Goal: Obtain resource: Obtain resource

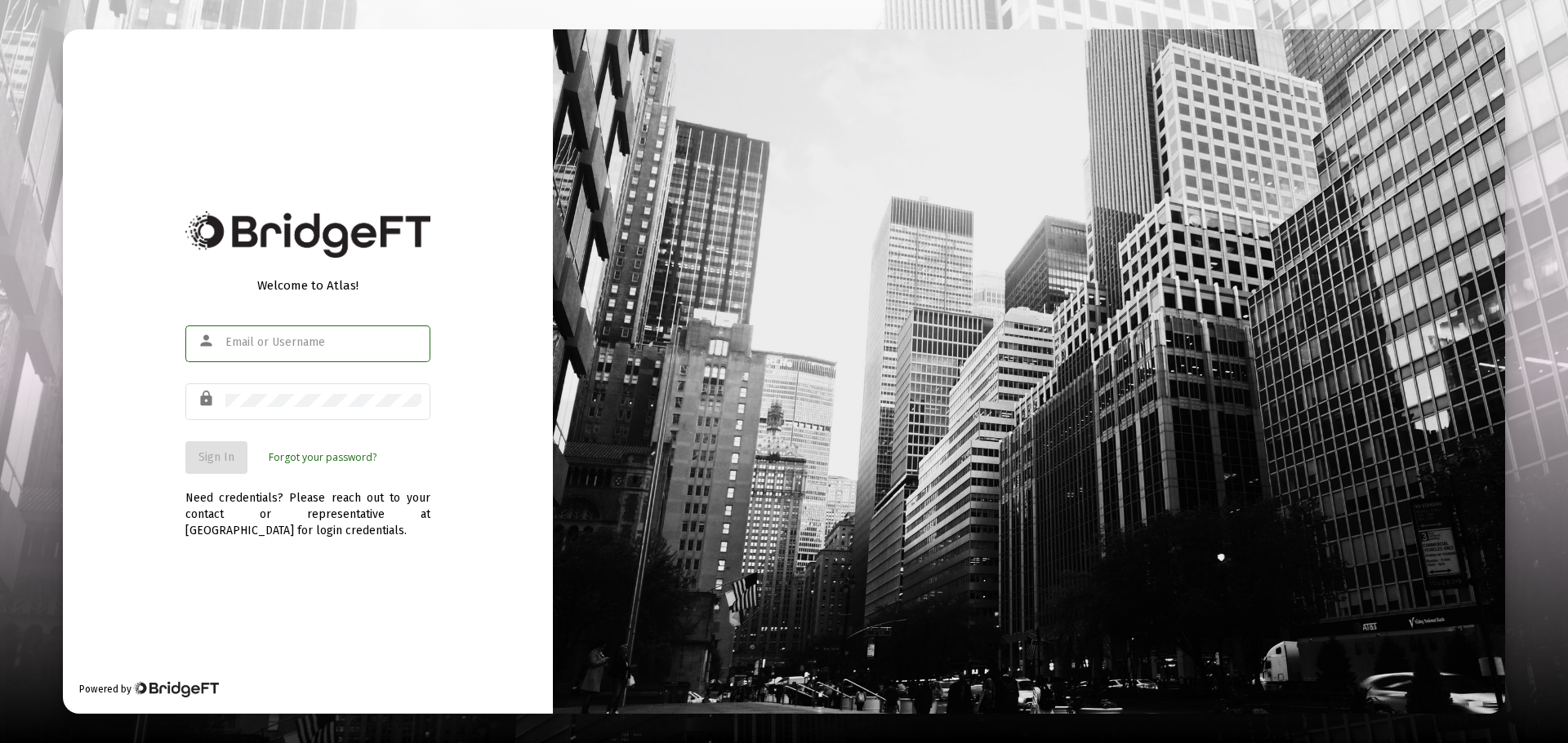
type input "[EMAIL_ADDRESS][DOMAIN_NAME]"
click at [216, 451] on span "Sign In" at bounding box center [216, 458] width 36 height 14
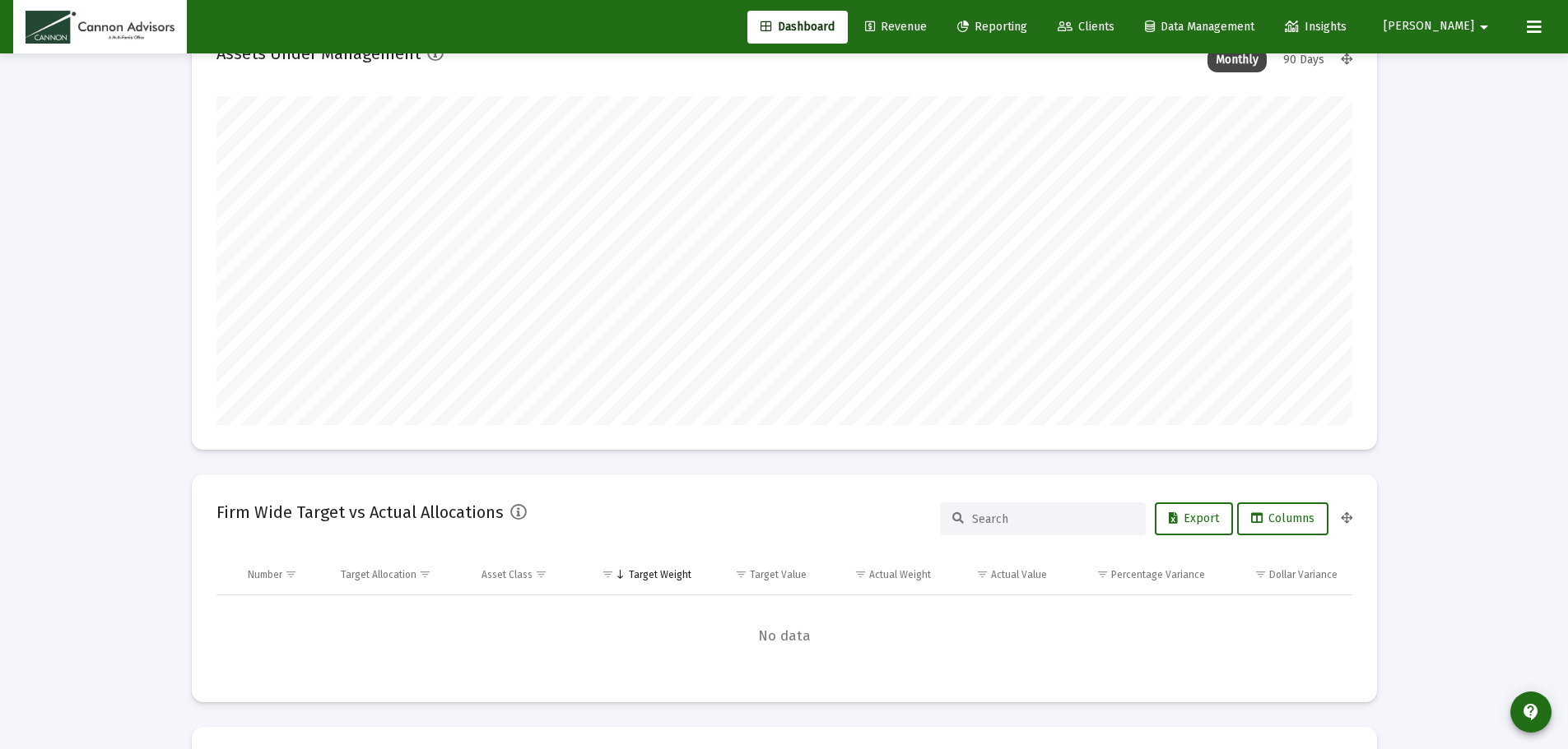
scroll to position [82, 0]
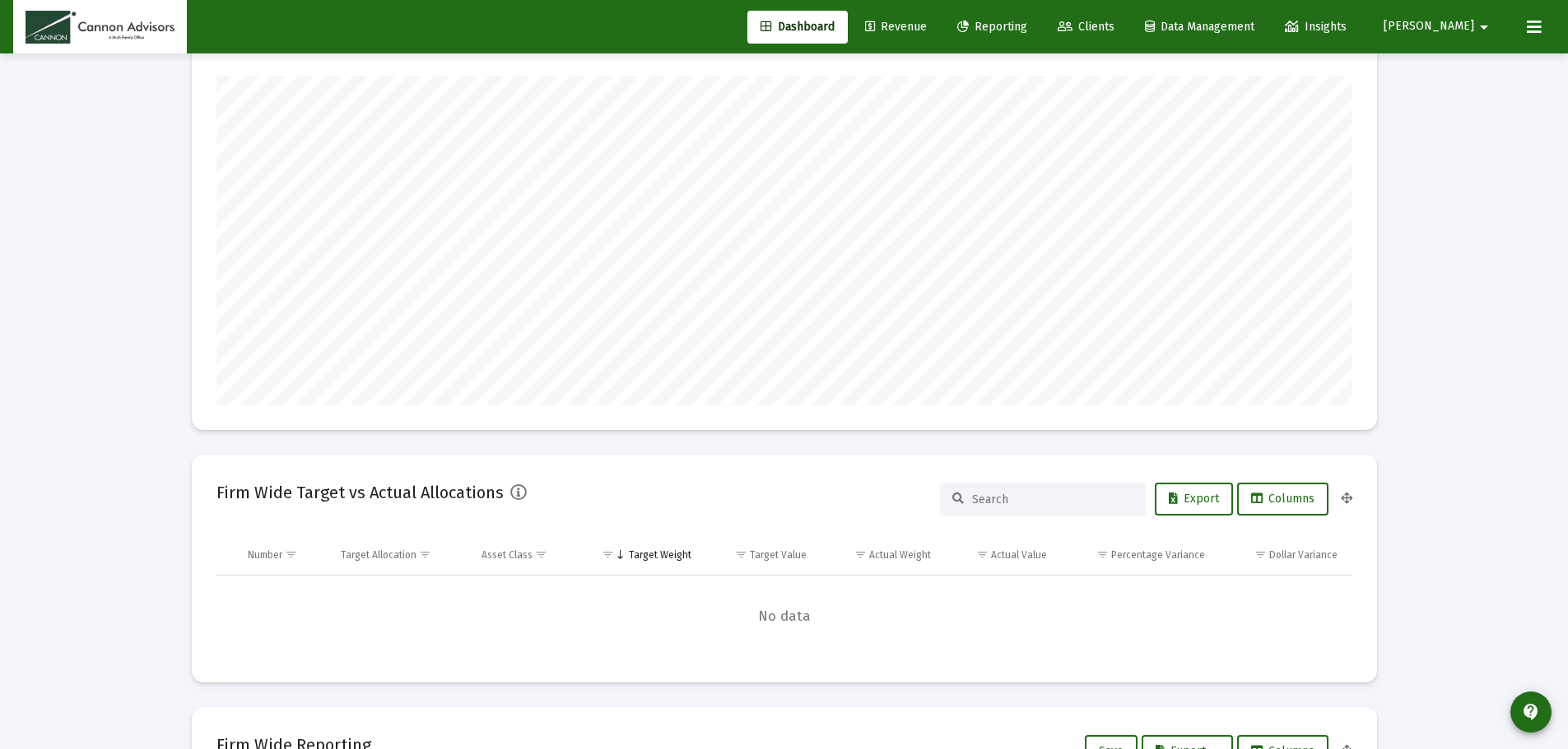
type input "[DATE]"
click at [1028, 23] on span "Reporting" at bounding box center [992, 27] width 70 height 14
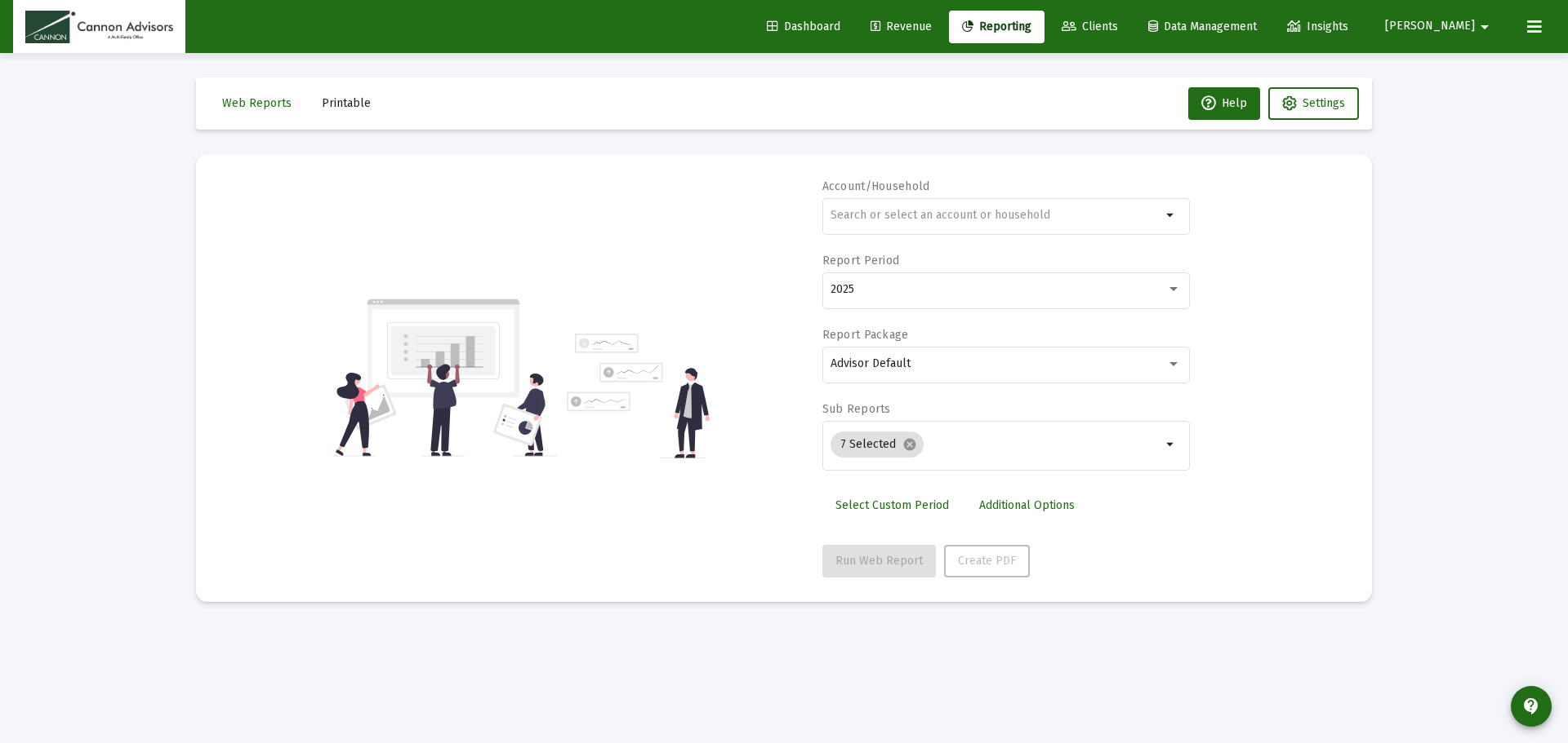
click at [336, 108] on span "Printable" at bounding box center [346, 104] width 49 height 14
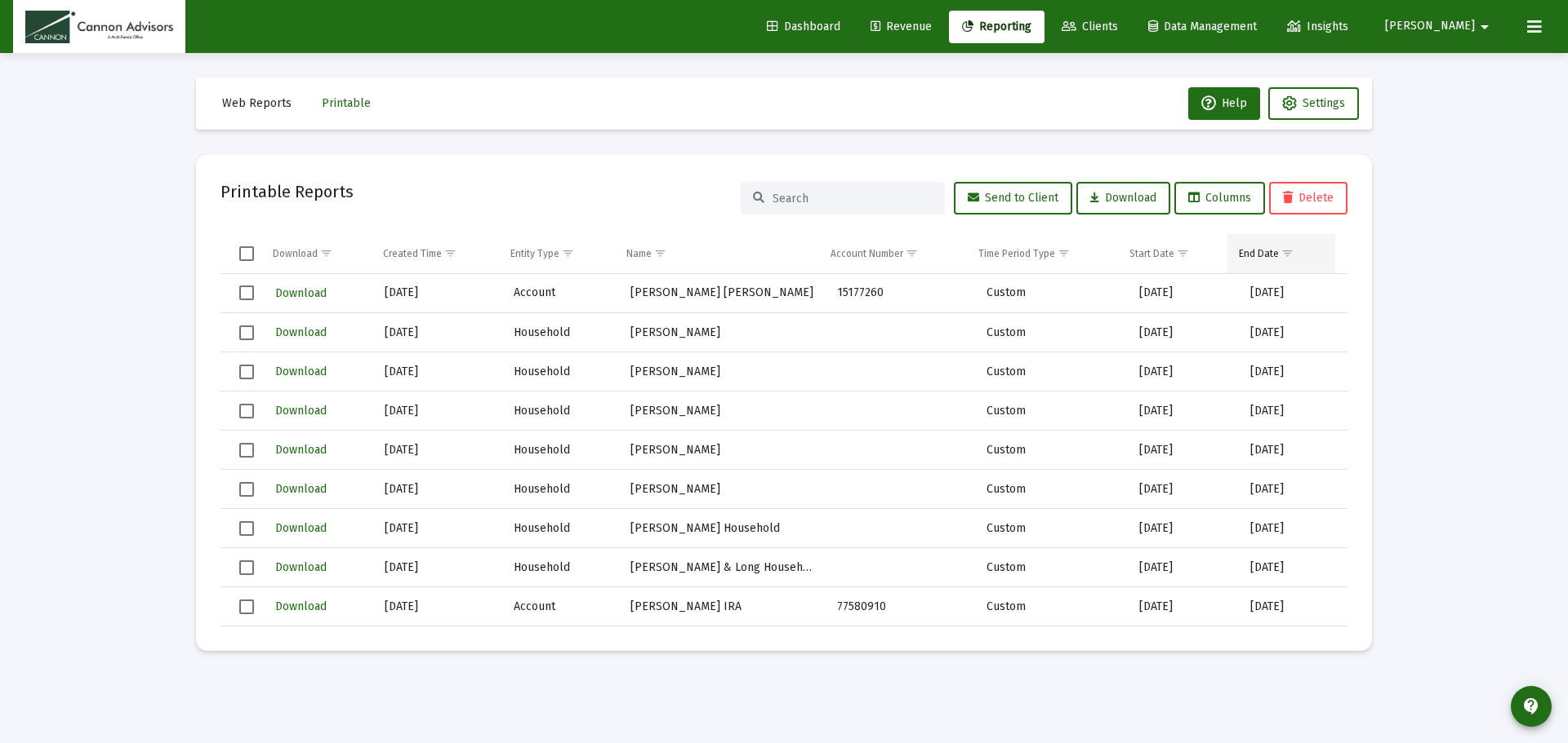
click at [1284, 259] on span "Show filter options for column 'End Date'" at bounding box center [1287, 253] width 13 height 13
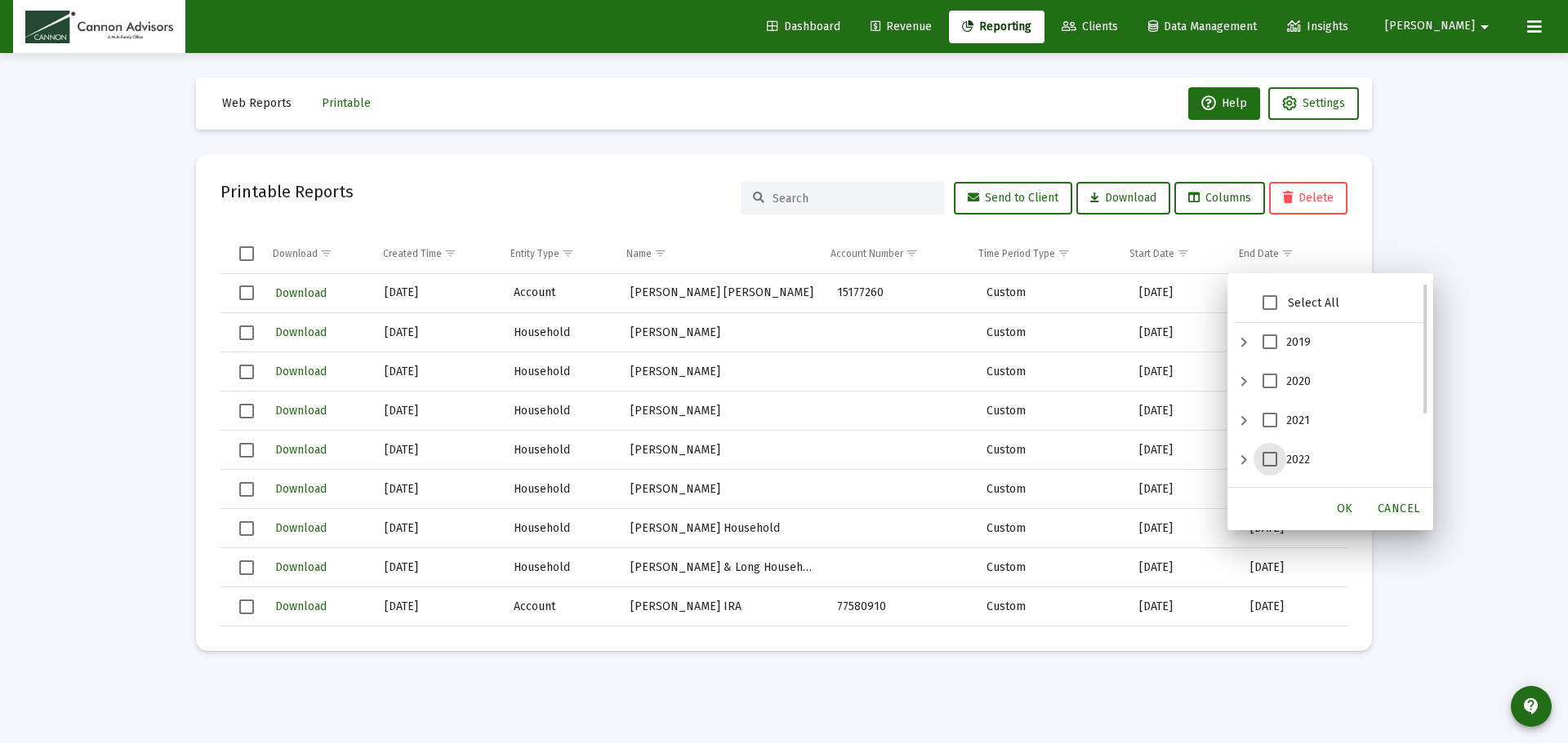
click at [1271, 459] on span "2022" at bounding box center [1270, 459] width 15 height 15
click at [1346, 508] on span "OK" at bounding box center [1345, 508] width 17 height 14
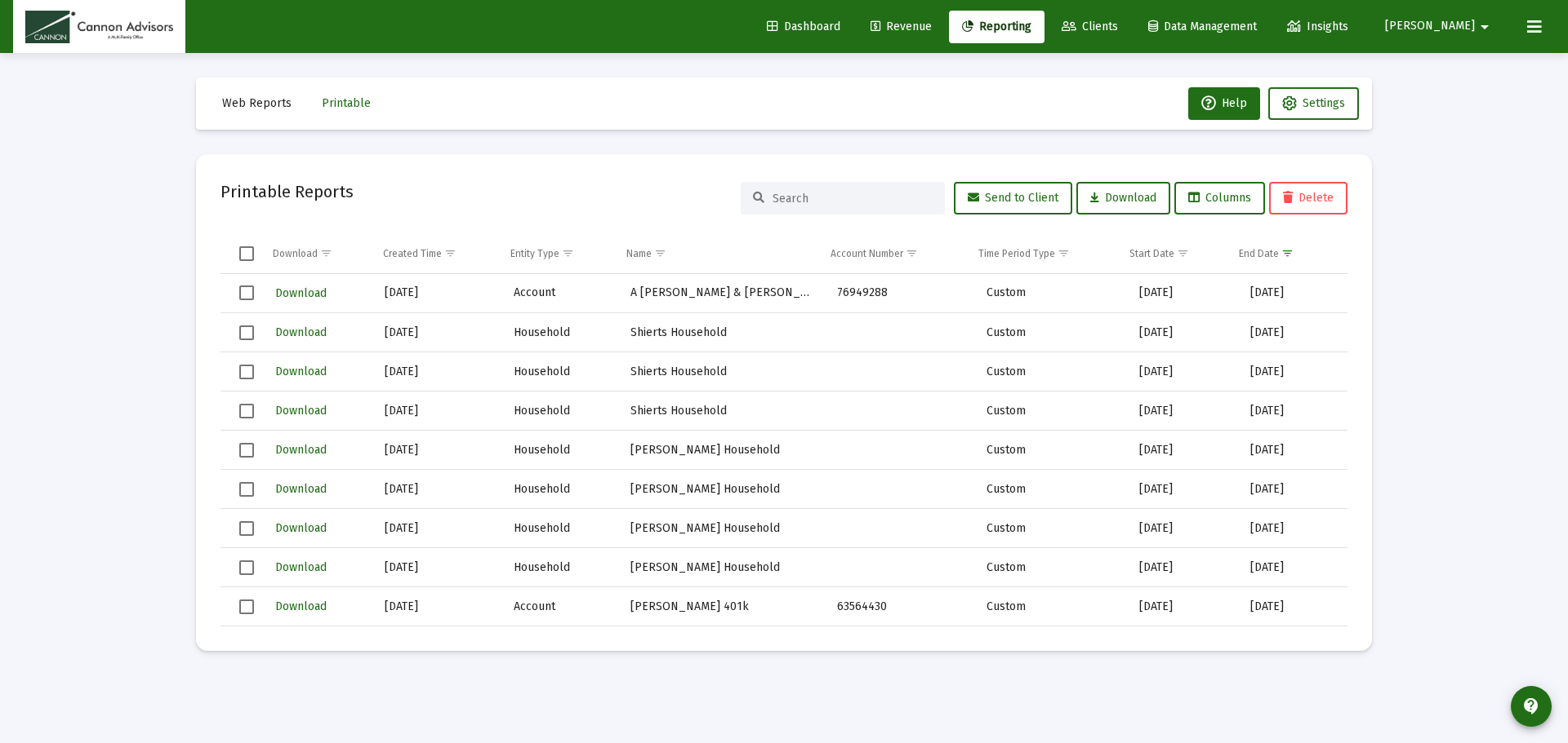
click at [241, 253] on span "Select all" at bounding box center [246, 253] width 15 height 15
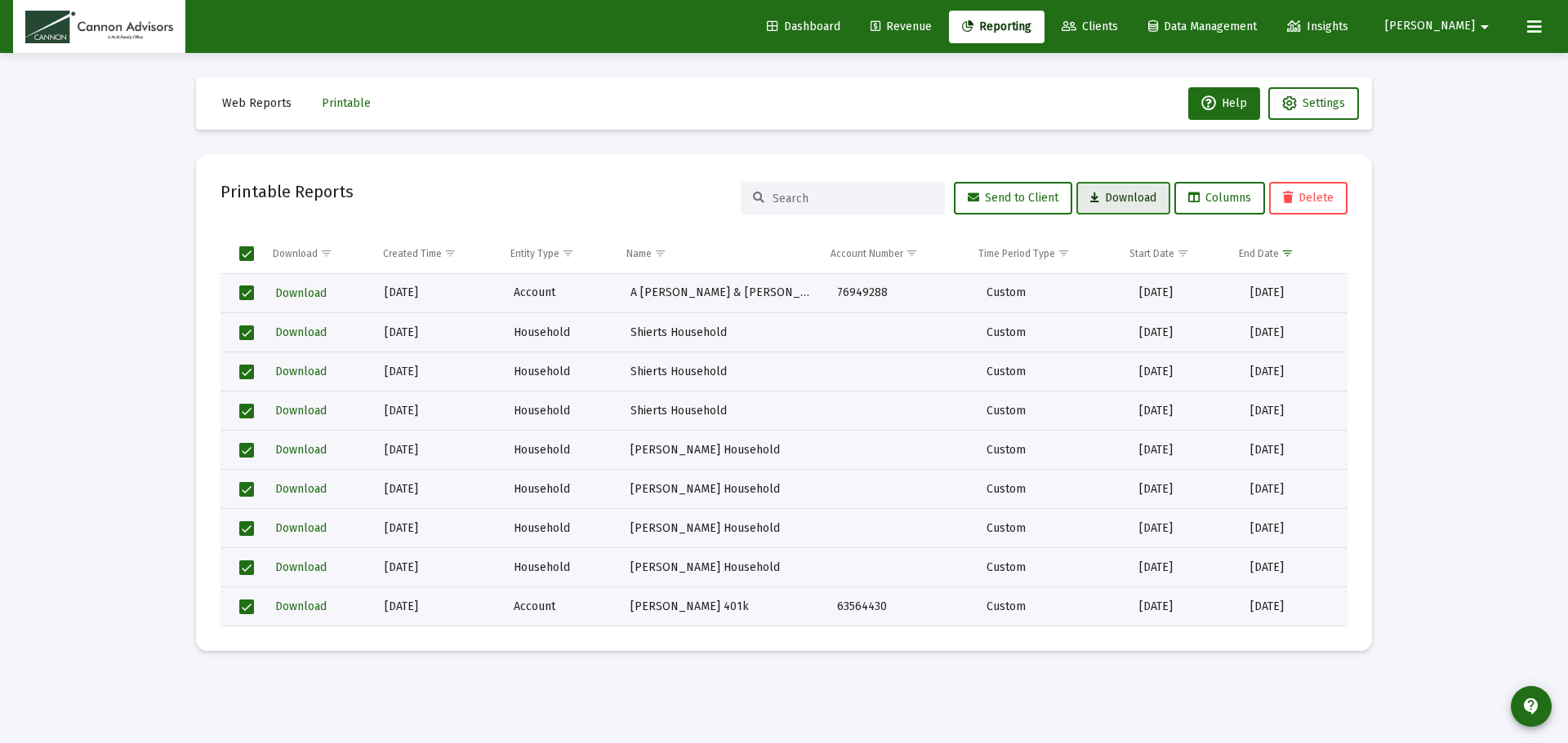
click at [1130, 195] on span "Download" at bounding box center [1123, 197] width 67 height 14
